Goal: Find contact information: Find contact information

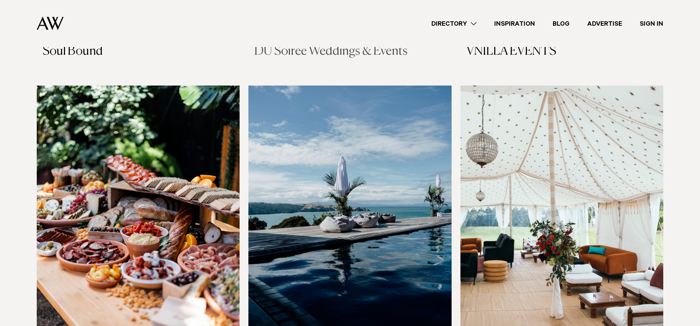
scroll to position [582, 0]
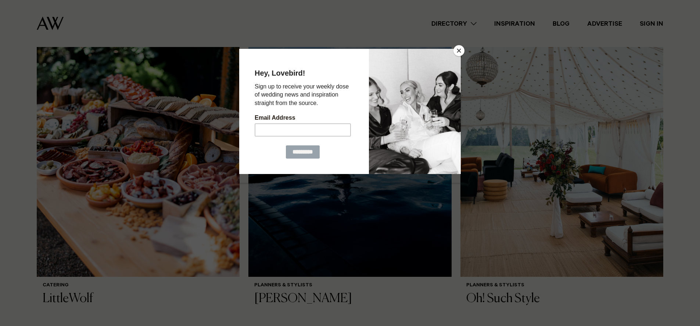
click at [462, 49] on button "Close" at bounding box center [459, 50] width 11 height 11
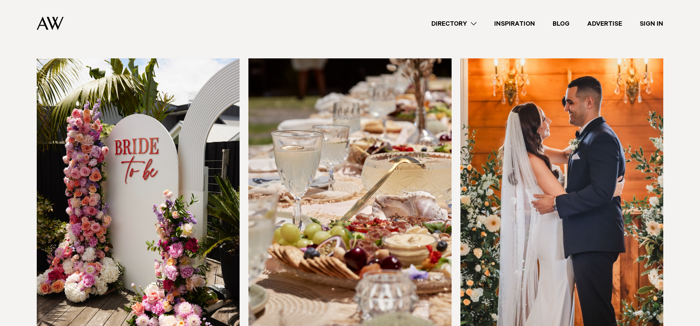
scroll to position [924, 0]
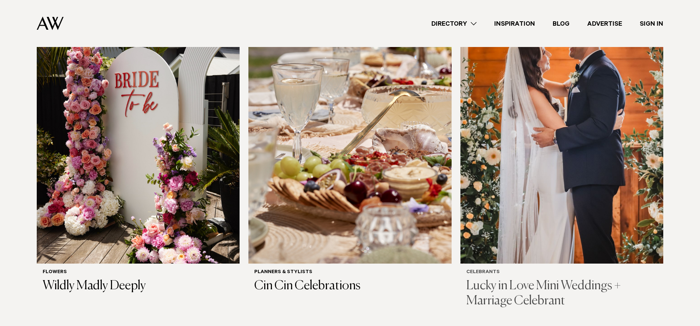
click at [505, 142] on img at bounding box center [562, 128] width 203 height 272
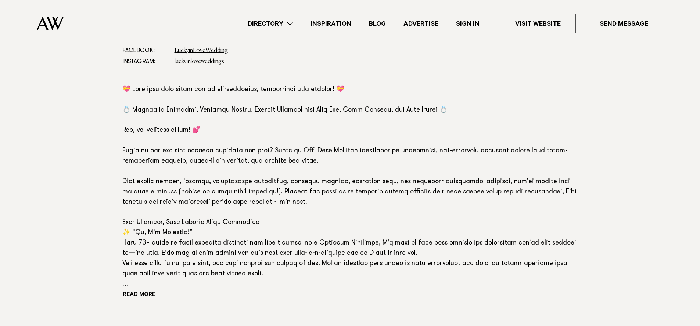
scroll to position [641, 0]
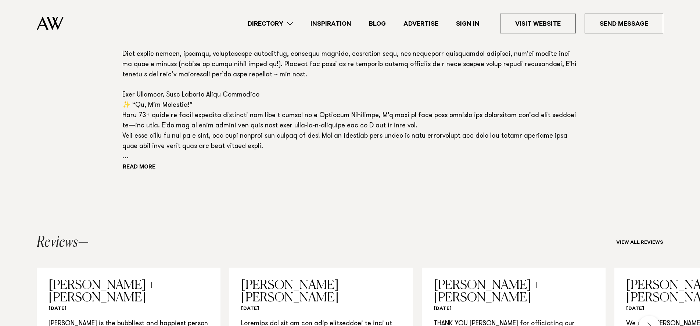
click at [137, 173] on section "Phone: Show Number 021 761 547 Address: Hobsonville Point, Auckland Email: Send…" at bounding box center [350, 39] width 456 height 331
click at [139, 163] on div "Read more" at bounding box center [350, 65] width 456 height 216
click at [144, 168] on button "Read more" at bounding box center [155, 167] width 66 height 11
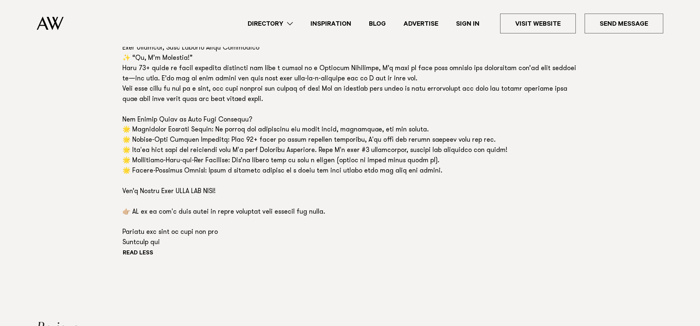
scroll to position [417, 0]
